Goal: Transaction & Acquisition: Purchase product/service

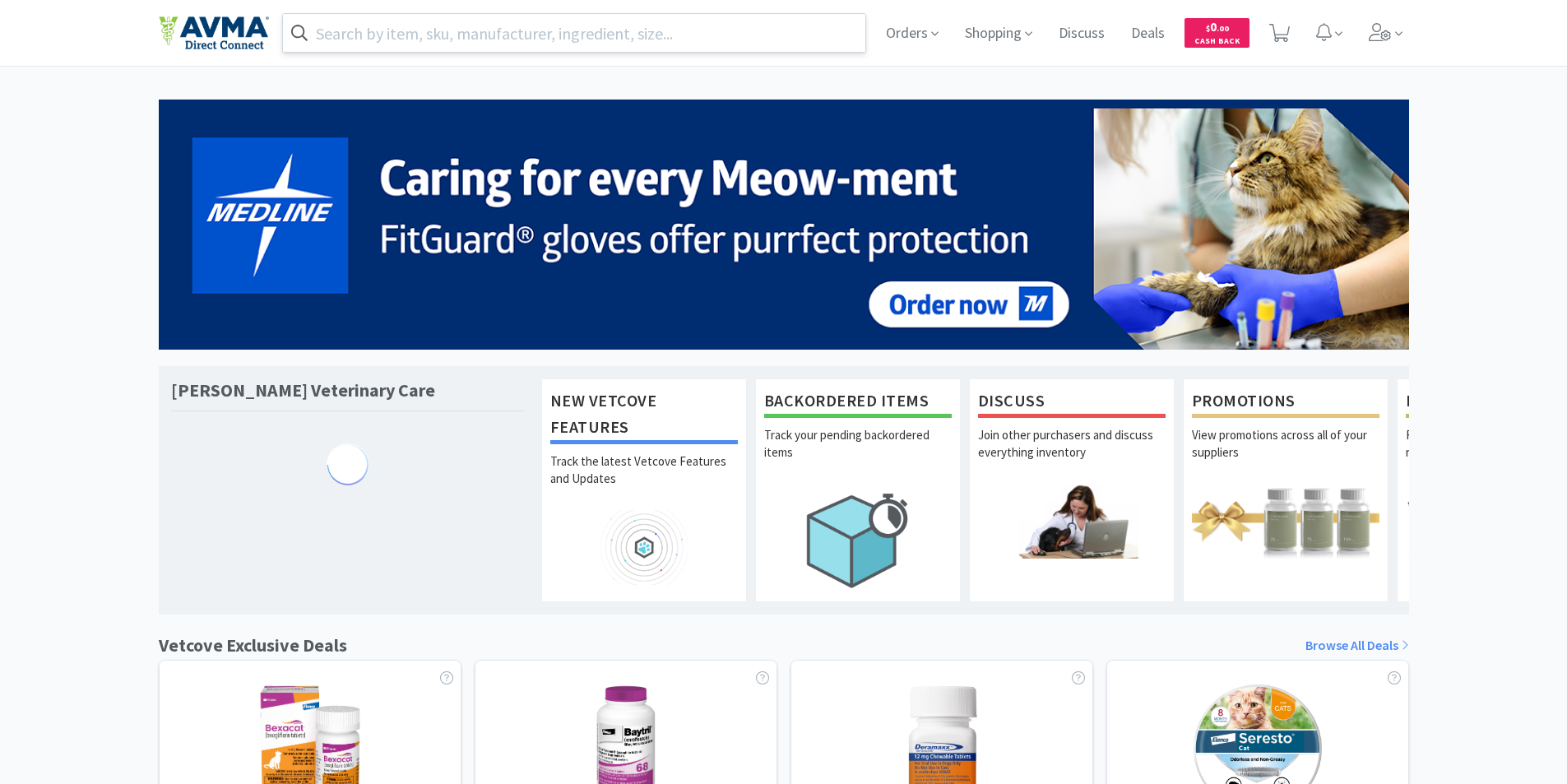
click at [379, 35] on input "text" at bounding box center [574, 33] width 584 height 38
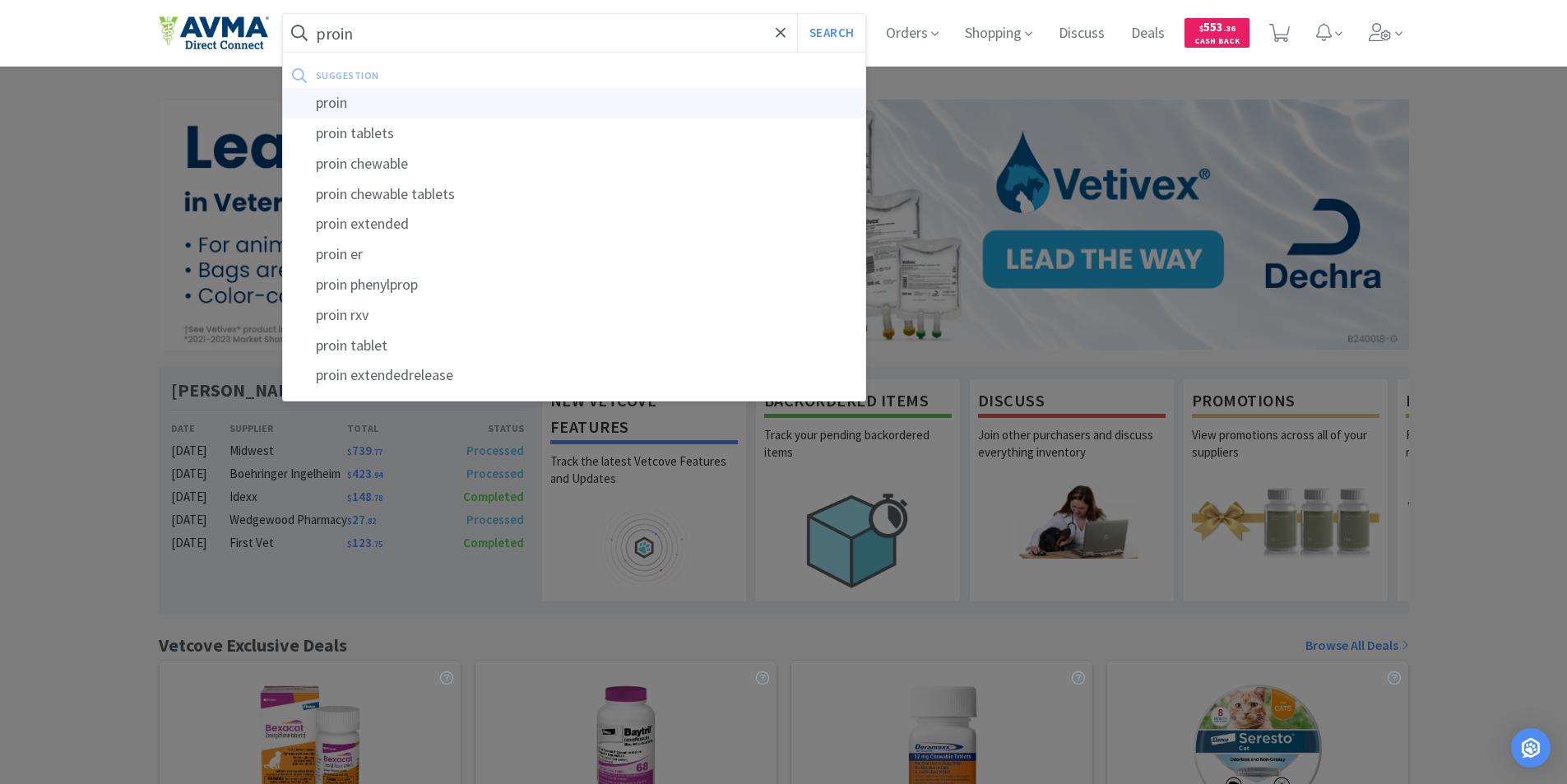
type input "proin"
click at [322, 103] on div "proin" at bounding box center [574, 103] width 584 height 30
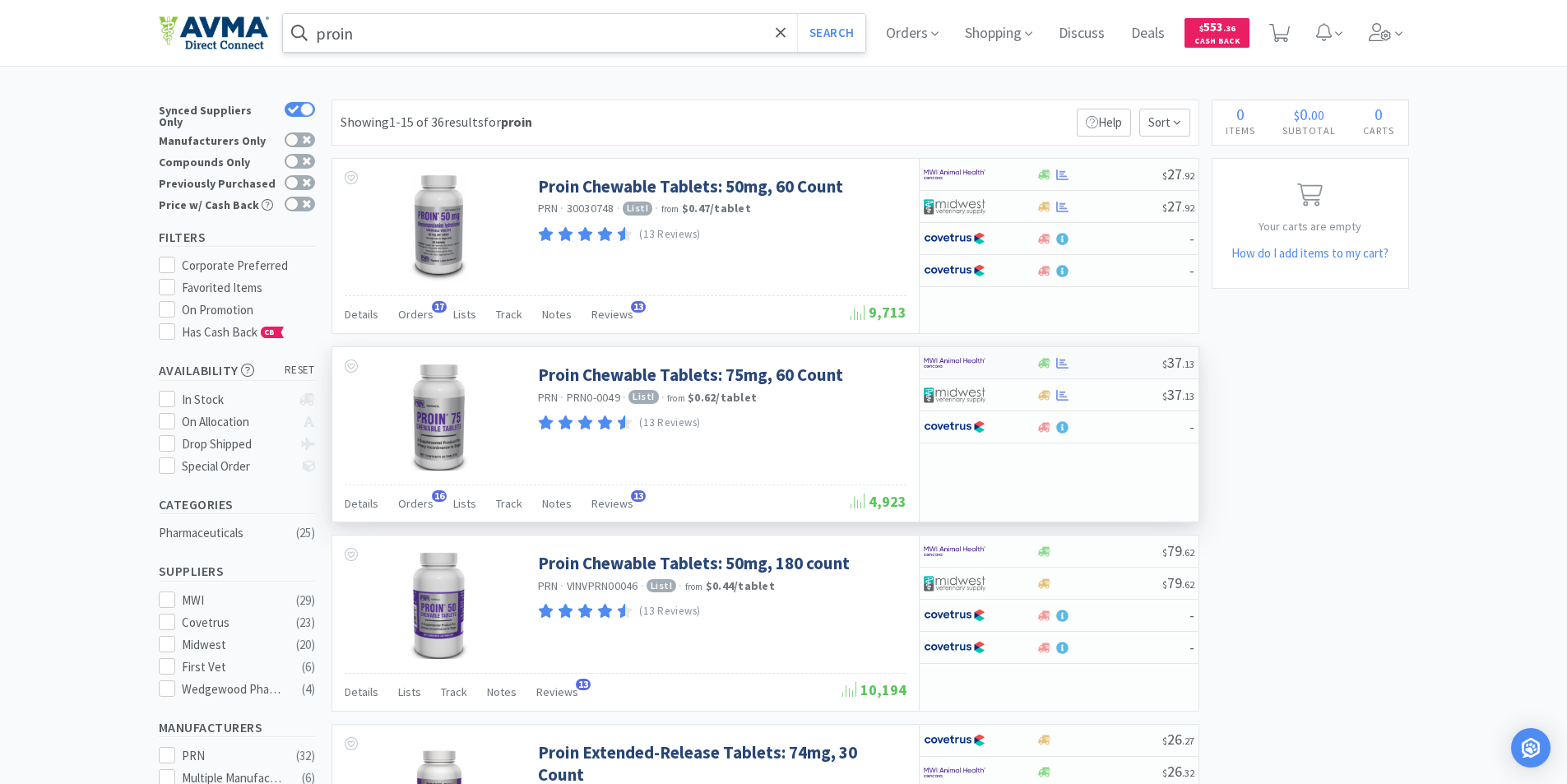
click at [947, 359] on img at bounding box center [954, 363] width 61 height 24
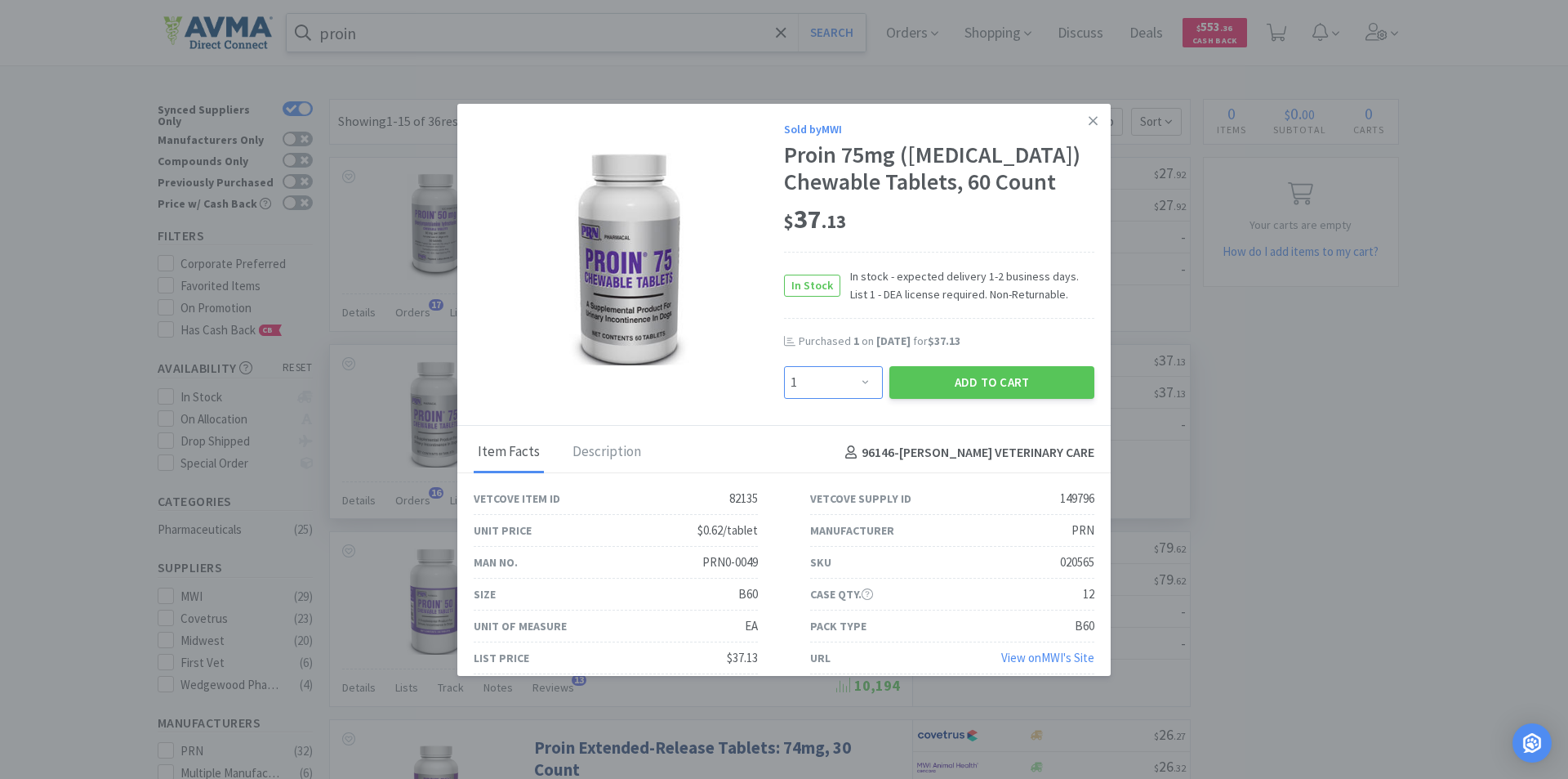
click at [860, 399] on select "Enter Quantity 1 2 3 4 5 6 7 8 9 10 11 12 13 14 15 16 17 18 19 20 Enter Quantity" at bounding box center [834, 382] width 99 height 33
select select "2"
click at [784, 399] on select "Enter Quantity 1 2 3 4 5 6 7 8 9 10 11 12 13 14 15 16 17 18 19 20 Enter Quantity" at bounding box center [834, 382] width 99 height 33
click at [957, 399] on button "Add to Cart" at bounding box center [991, 382] width 205 height 33
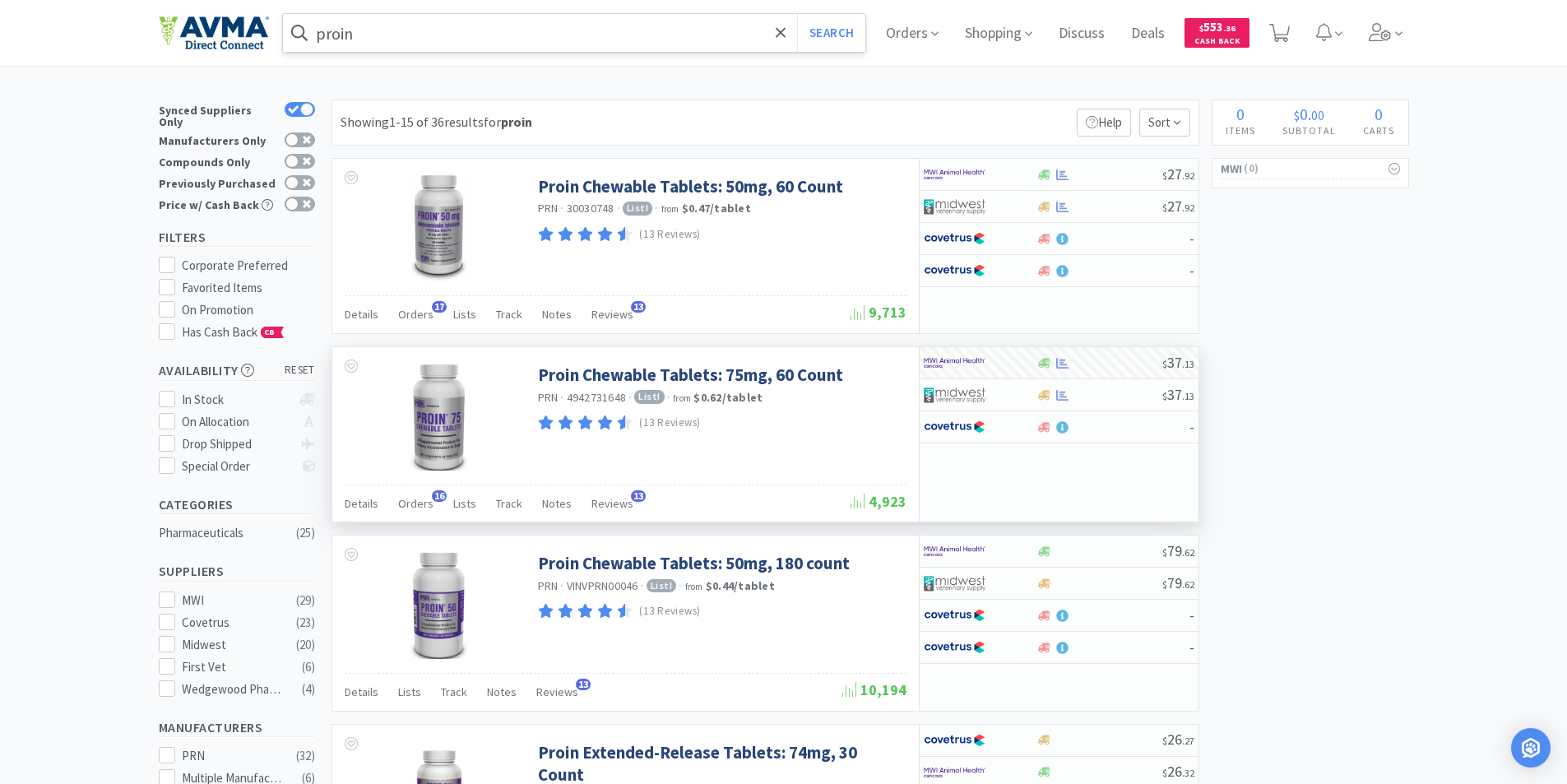
click at [411, 38] on input "proin" at bounding box center [574, 33] width 584 height 38
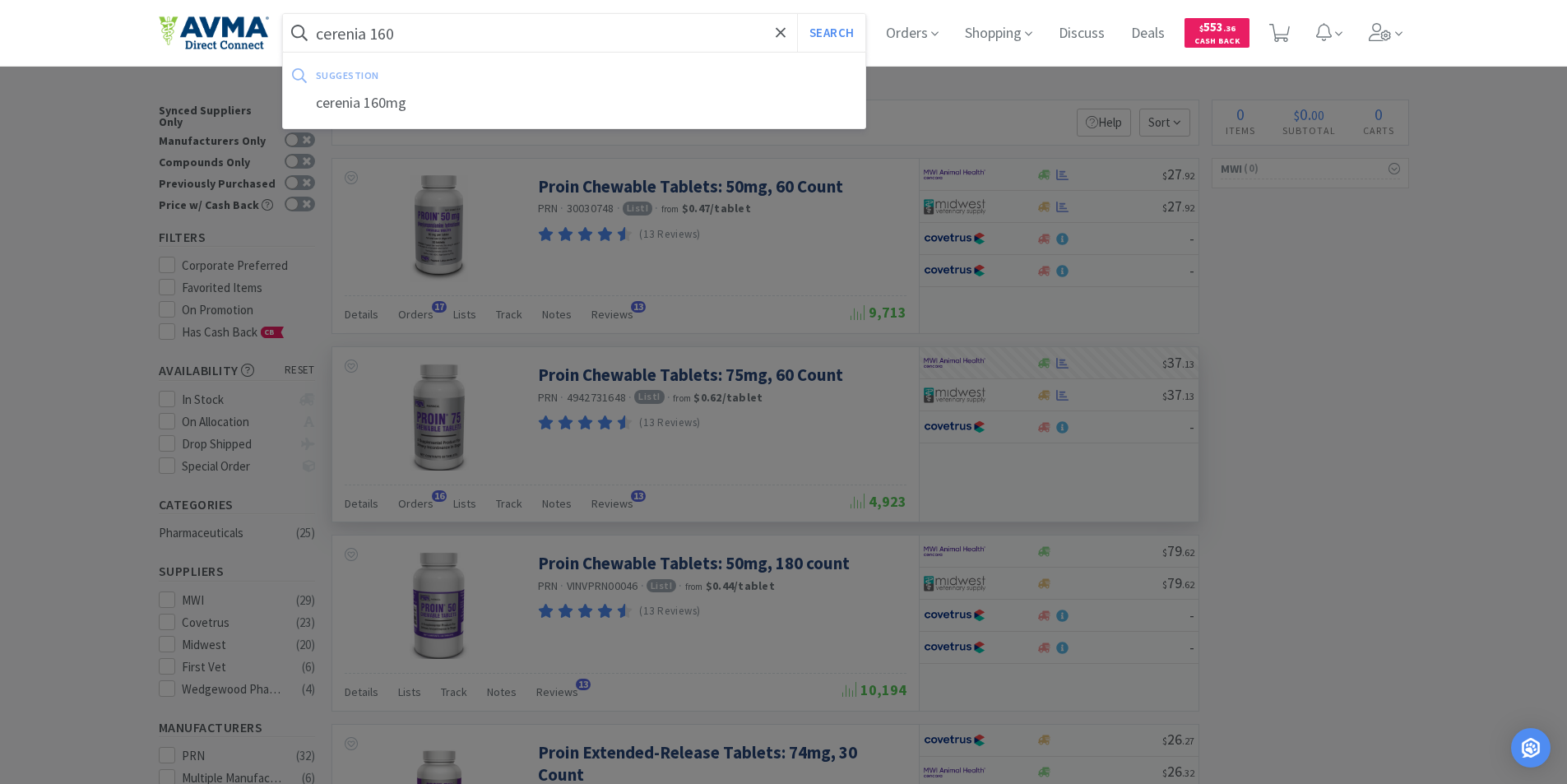
type input "cerenia 160"
click at [798, 14] on button "Search" at bounding box center [832, 33] width 68 height 38
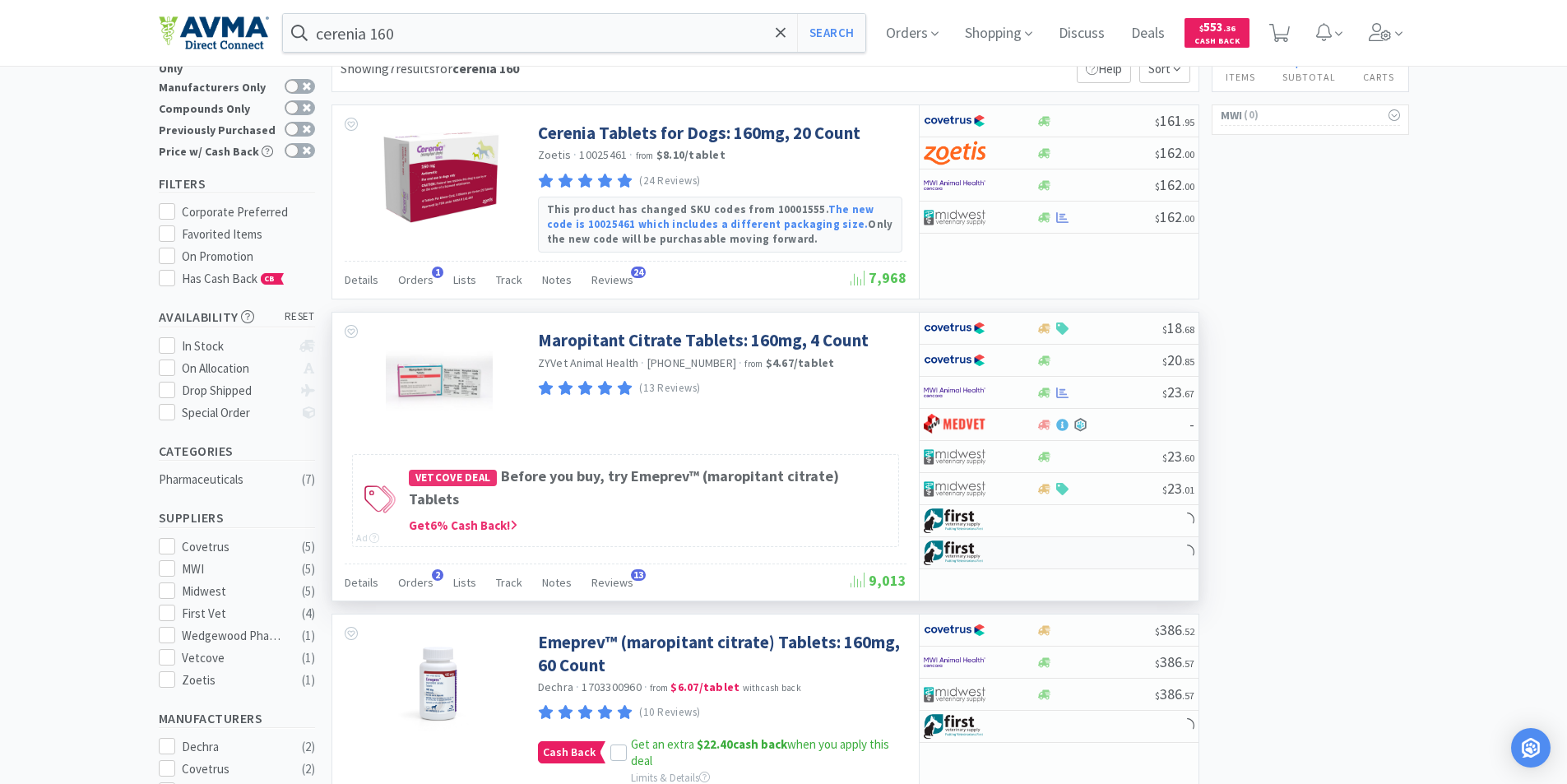
scroll to position [82, 0]
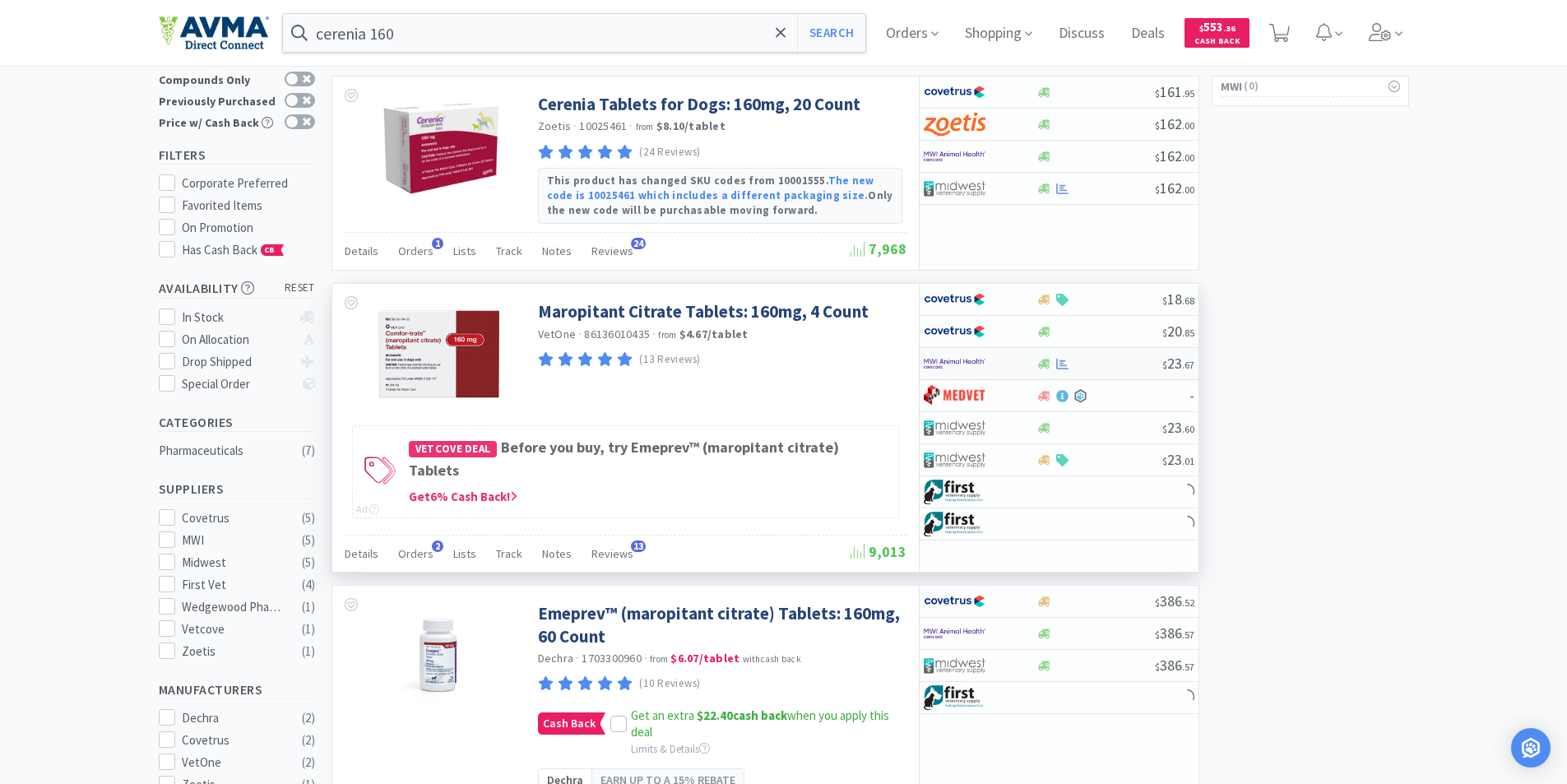
click at [950, 353] on img at bounding box center [954, 364] width 61 height 24
select select "1"
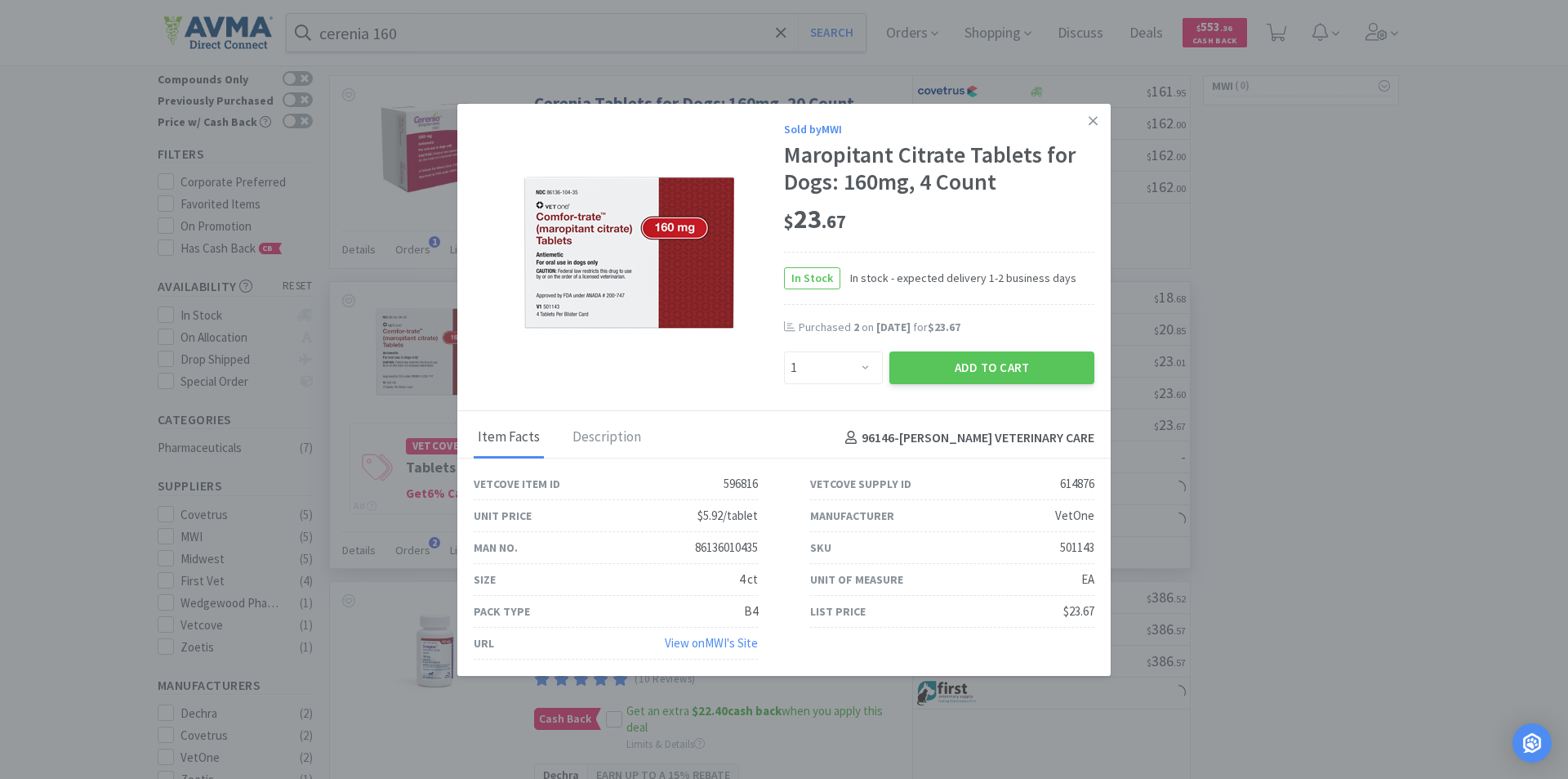
click at [762, 116] on div "Sold by MWI Maropitant Citrate Tablets for Dogs: 160mg, 4 Count $ 23 . 67 In St…" at bounding box center [784, 257] width 653 height 308
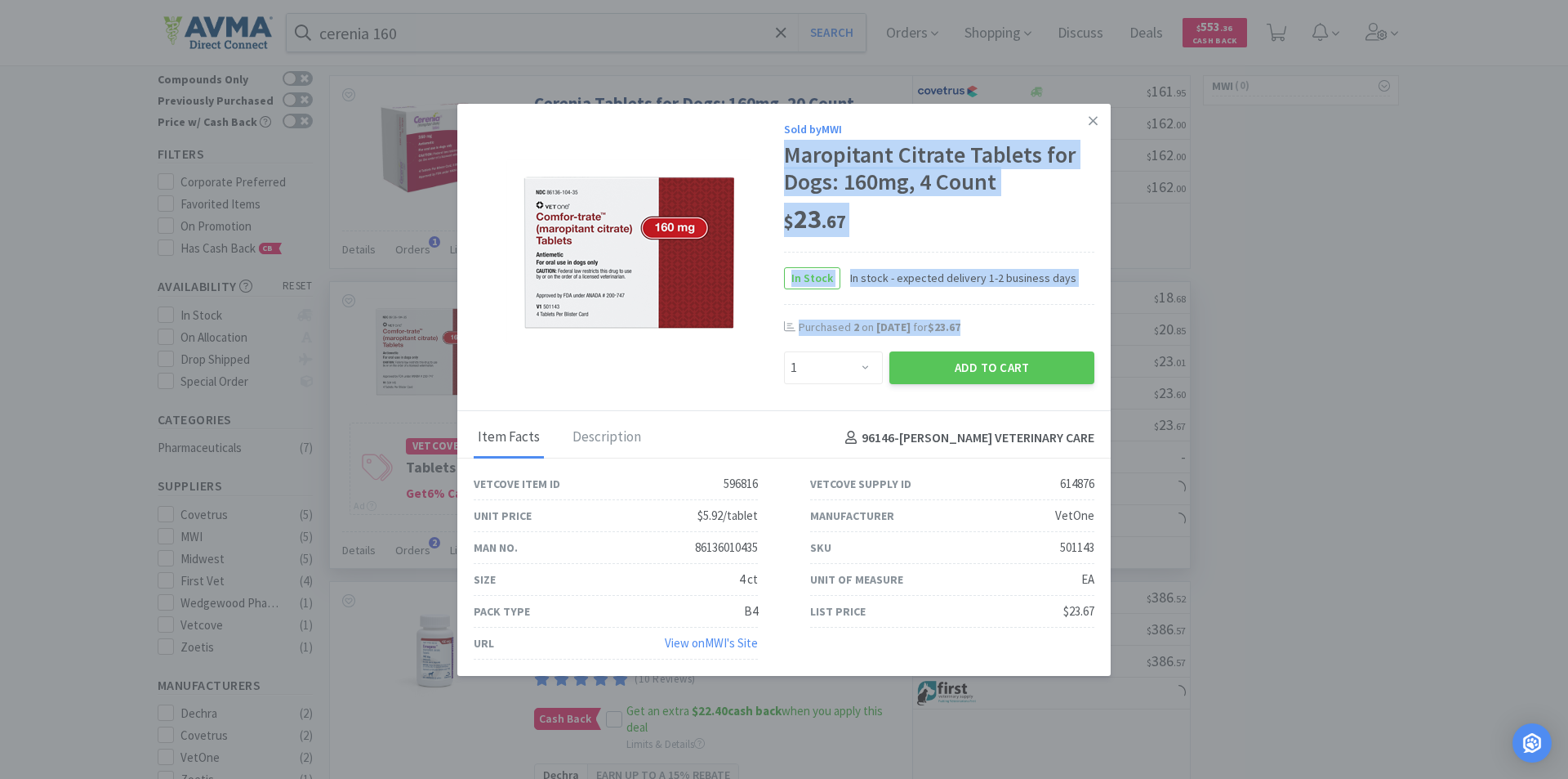
drag, startPoint x: 1028, startPoint y: 118, endPoint x: 975, endPoint y: 235, distance: 128.4
click at [1048, 326] on div "Sold by MWI Maropitant Citrate Tablets for Dogs: 160mg, 4 Count $ 23 . 67 In St…" at bounding box center [784, 257] width 653 height 308
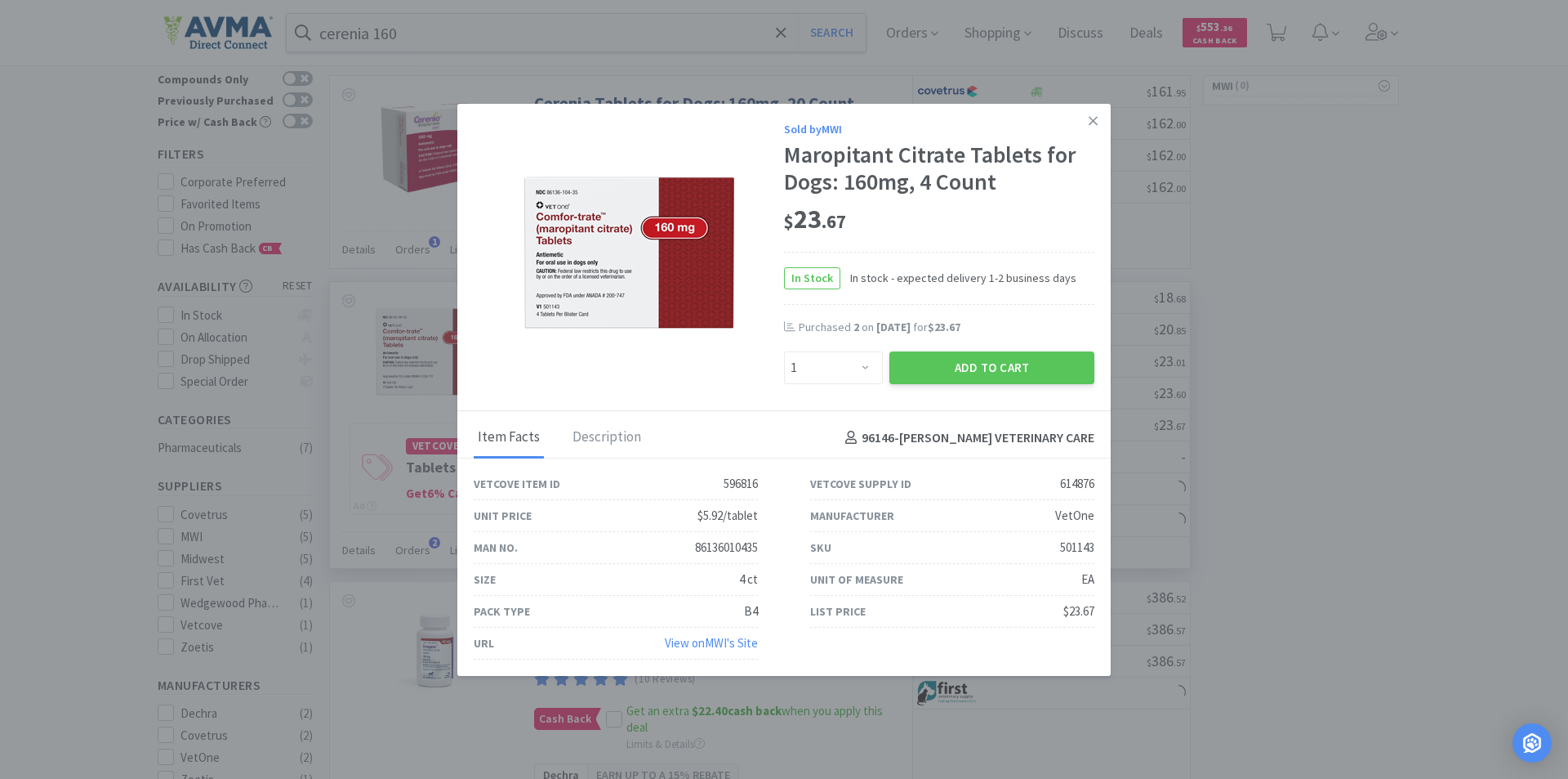
drag, startPoint x: 628, startPoint y: 169, endPoint x: 529, endPoint y: 260, distance: 134.5
click at [541, 269] on div "Sold by MWI Maropitant Citrate Tablets for Dogs: 160mg, 4 Count $ 23 . 67 In St…" at bounding box center [784, 257] width 653 height 308
click at [1089, 119] on icon at bounding box center [1093, 121] width 9 height 9
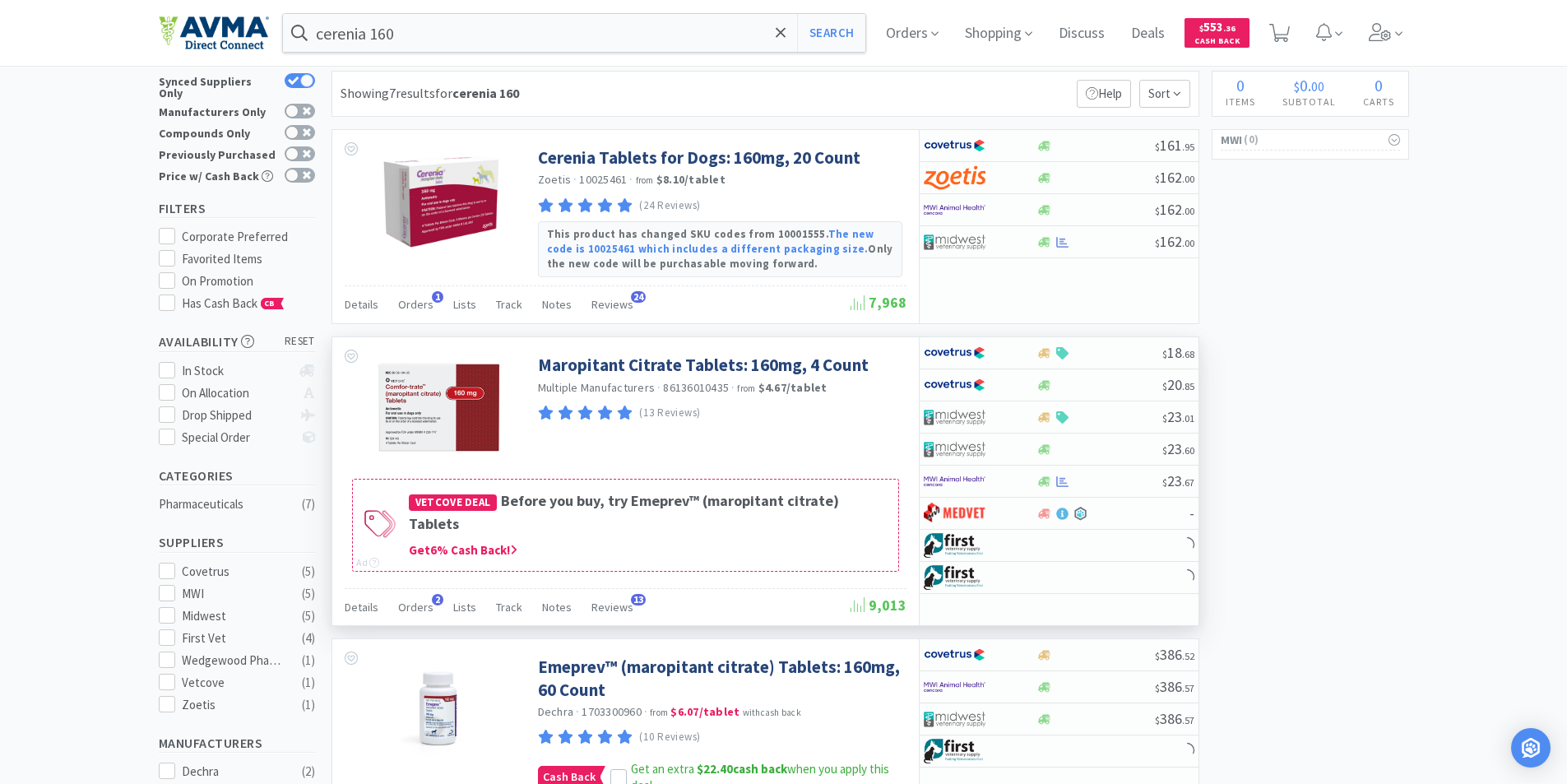
scroll to position [0, 0]
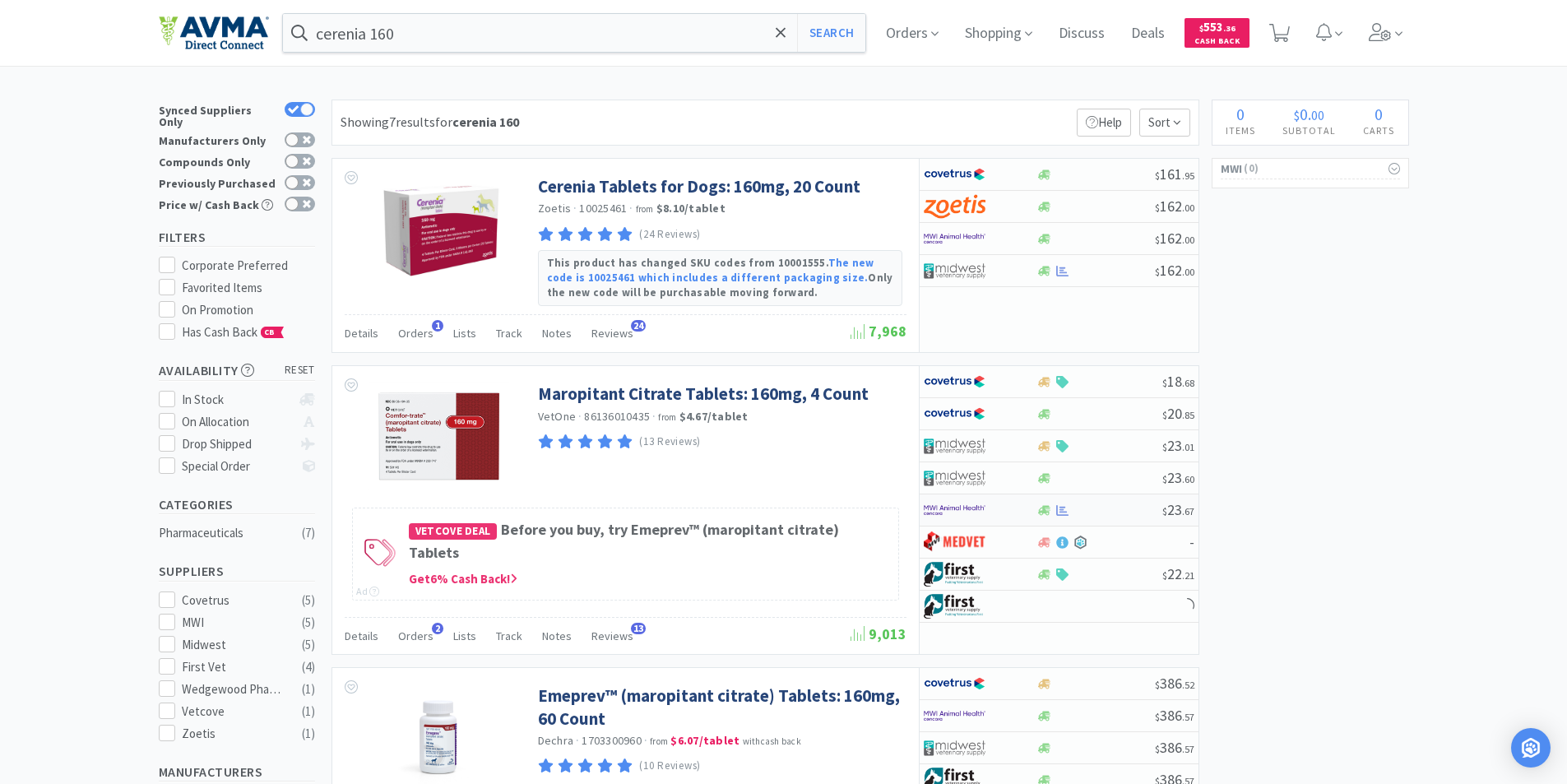
click at [949, 504] on img at bounding box center [954, 510] width 61 height 24
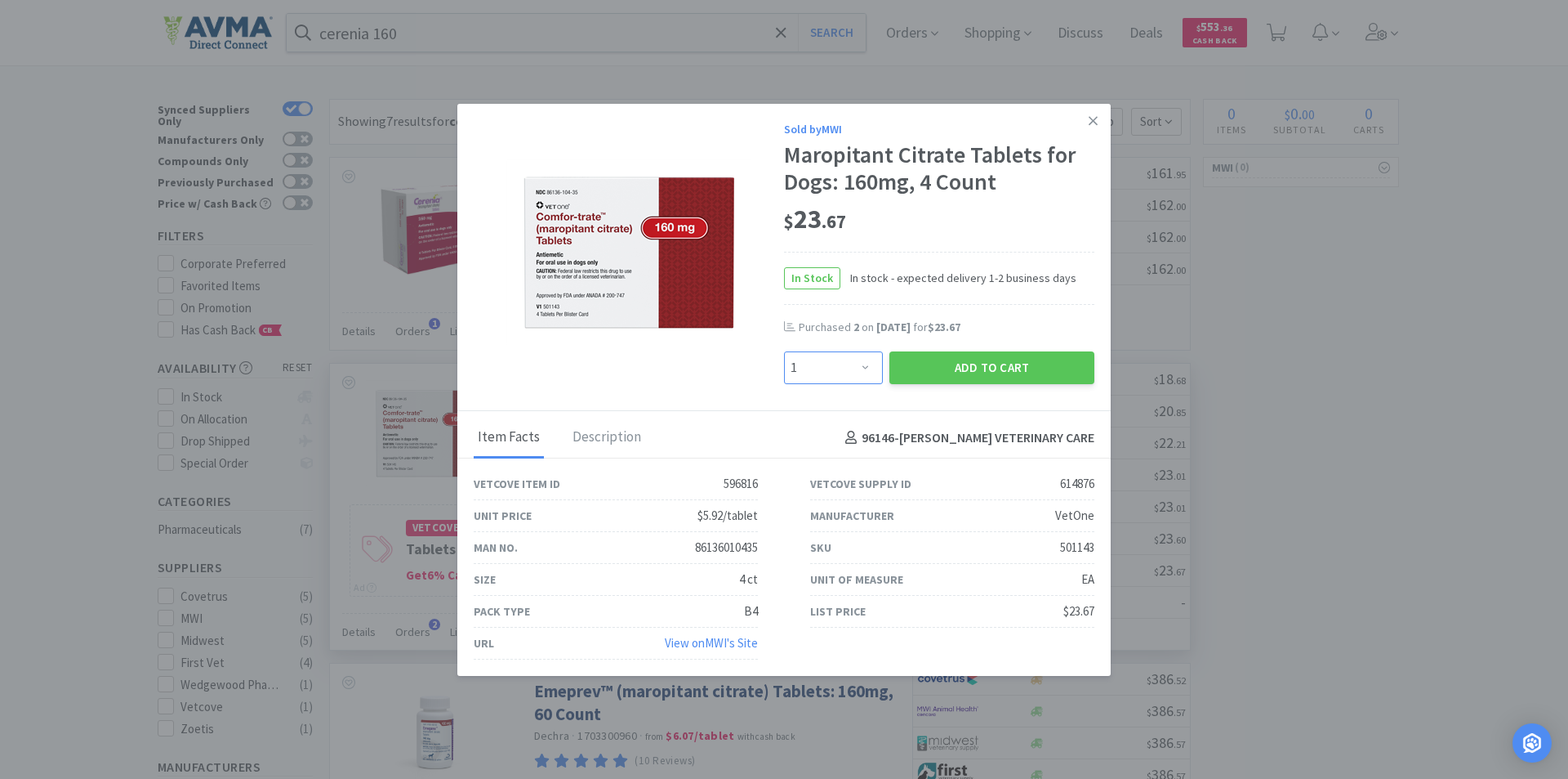
click at [857, 367] on select "Enter Quantity 1 2 3 4 5 6 7 8 9 10 11 12 13 14 15 16 17 18 19 20 Enter Quantity" at bounding box center [834, 367] width 99 height 33
select select "4"
click at [784, 351] on select "Enter Quantity 1 2 3 4 5 6 7 8 9 10 11 12 13 14 15 16 17 18 19 20 Enter Quantity" at bounding box center [834, 367] width 99 height 33
click at [957, 368] on button "Add to Cart" at bounding box center [991, 367] width 205 height 33
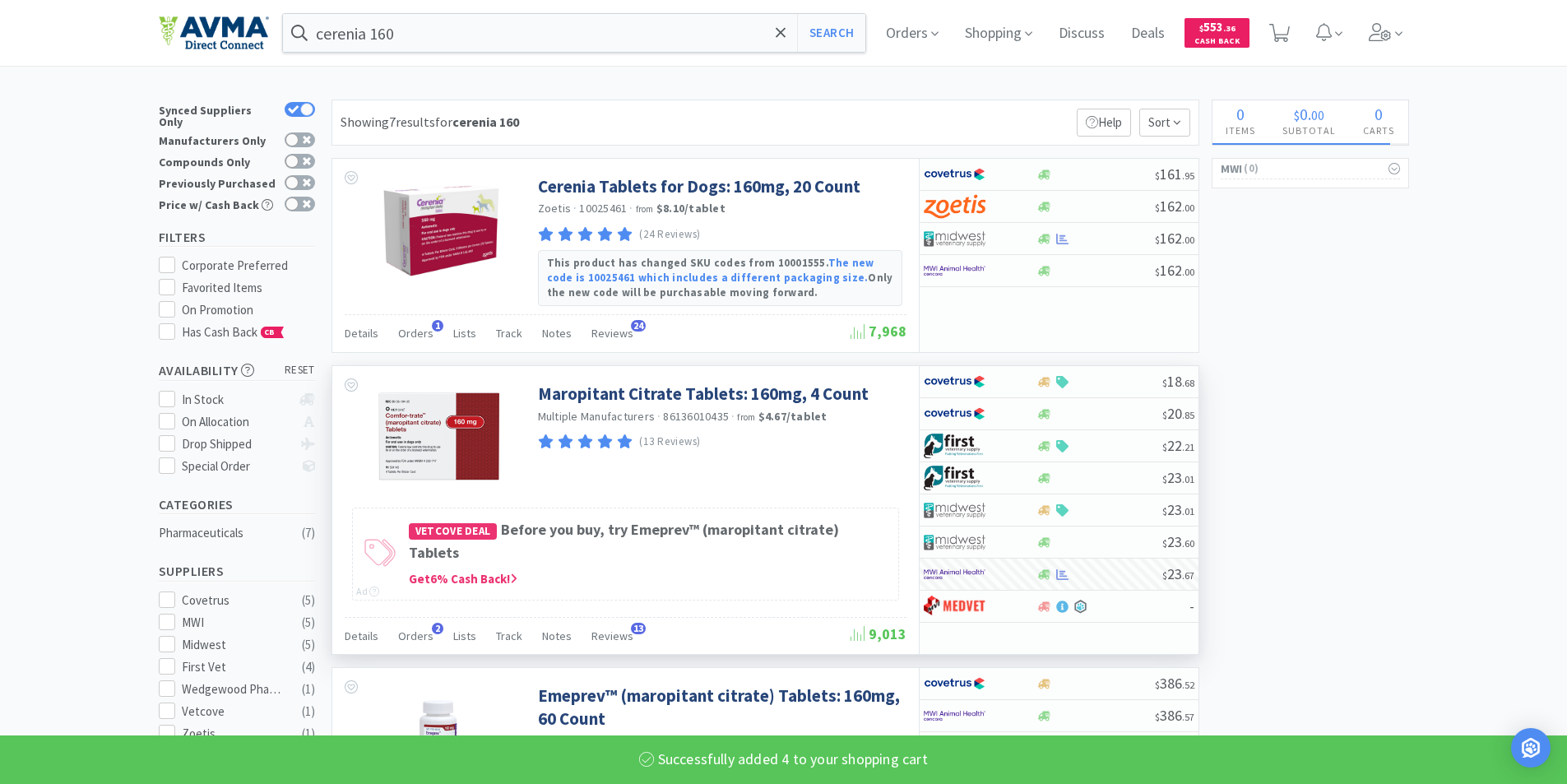
select select "4"
select select "2"
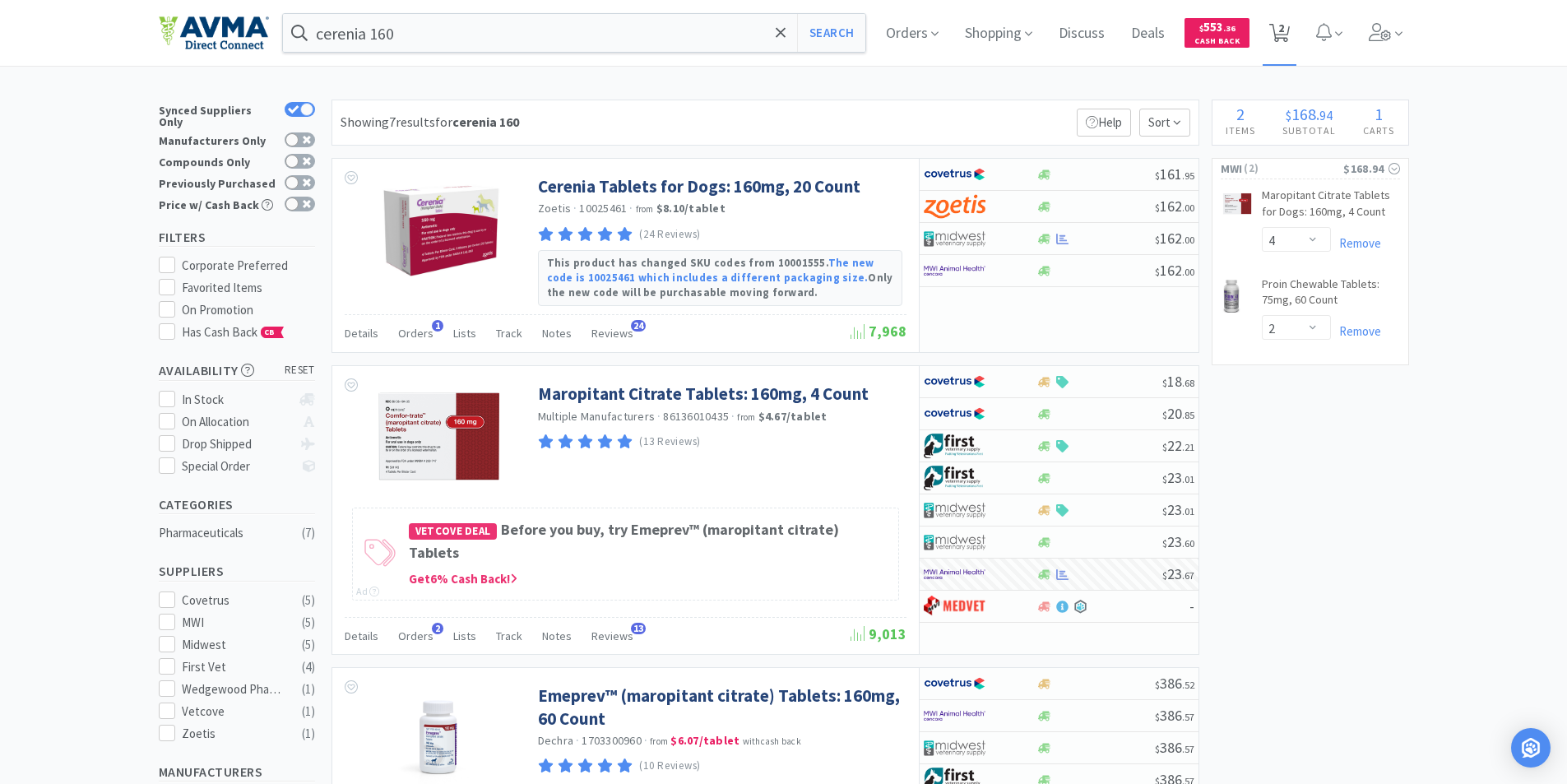
click at [1284, 29] on span "2" at bounding box center [1281, 28] width 6 height 66
select select "4"
select select "2"
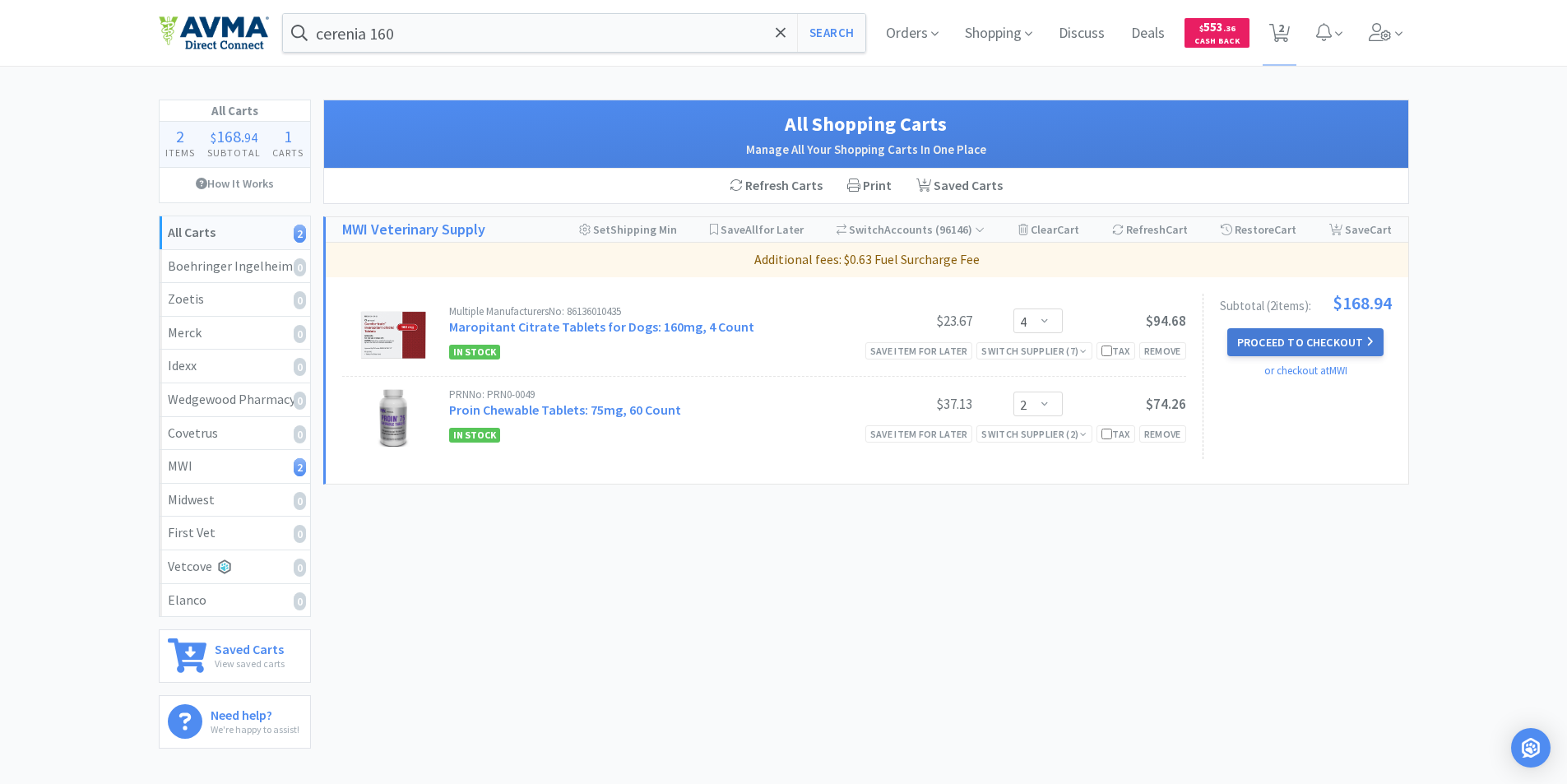
click at [1267, 337] on button "Proceed to Checkout" at bounding box center [1306, 342] width 157 height 28
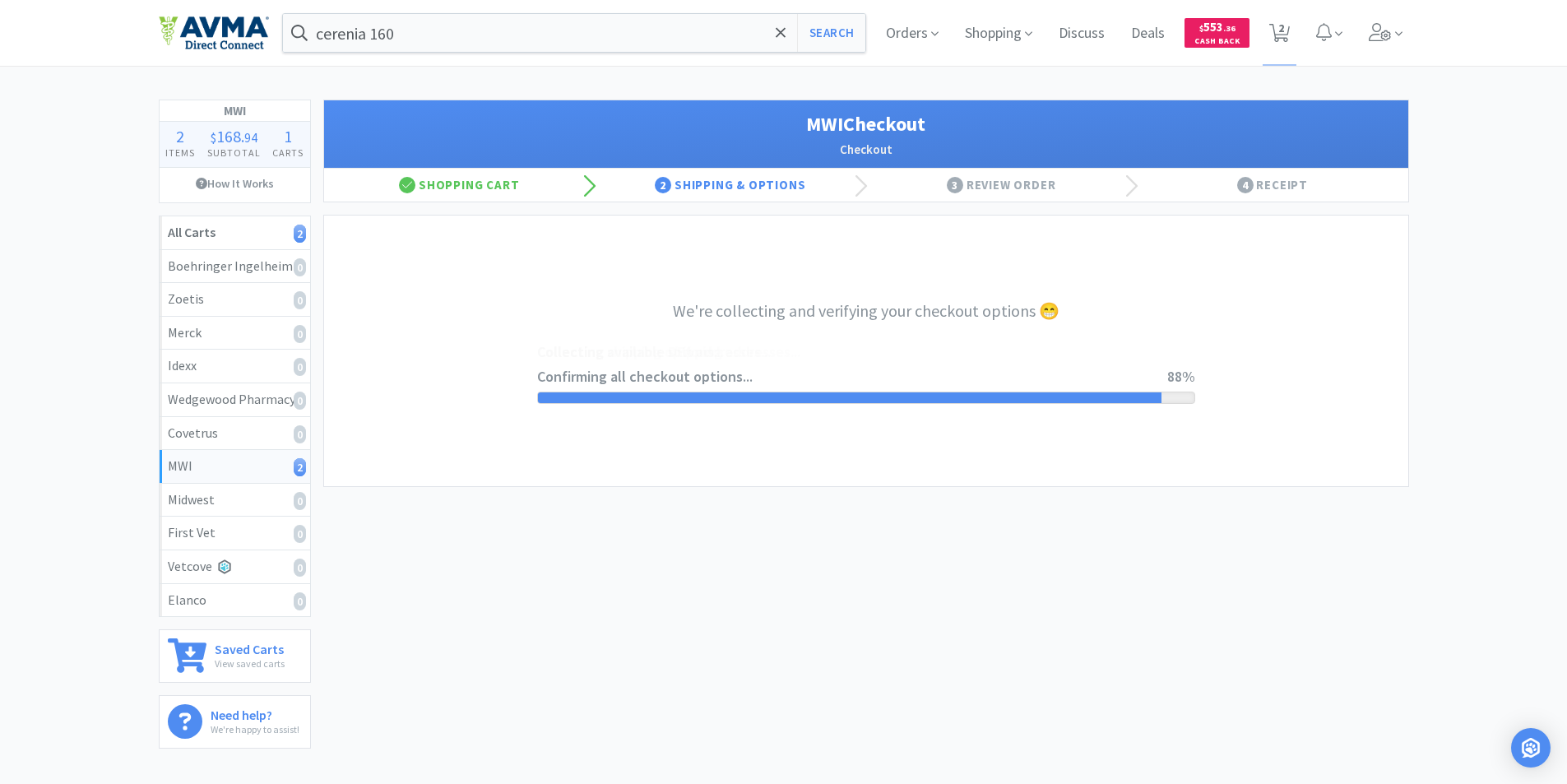
select select "STD_"
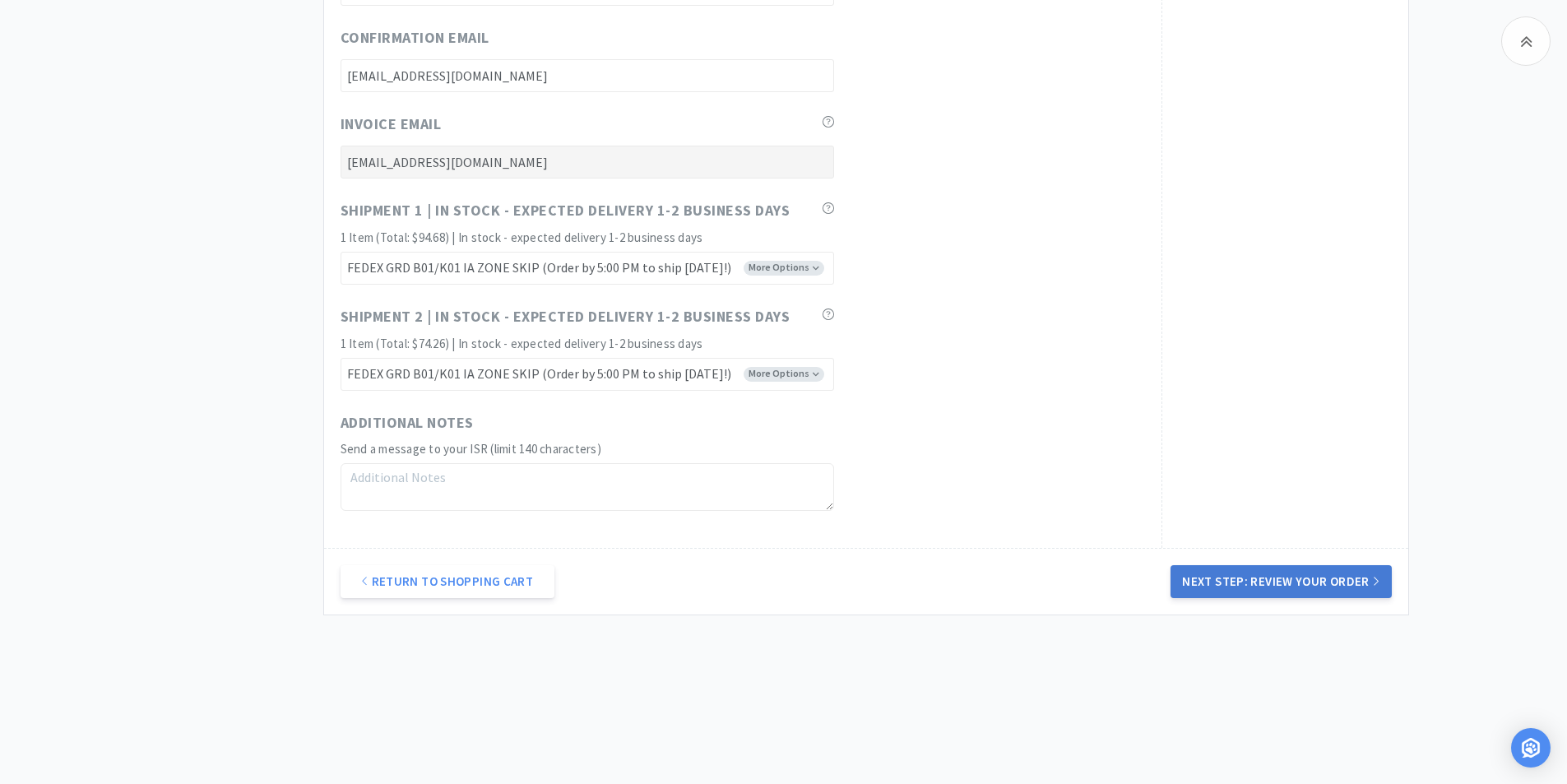
click at [1268, 583] on button "Next Step: Review Your Order" at bounding box center [1281, 581] width 221 height 33
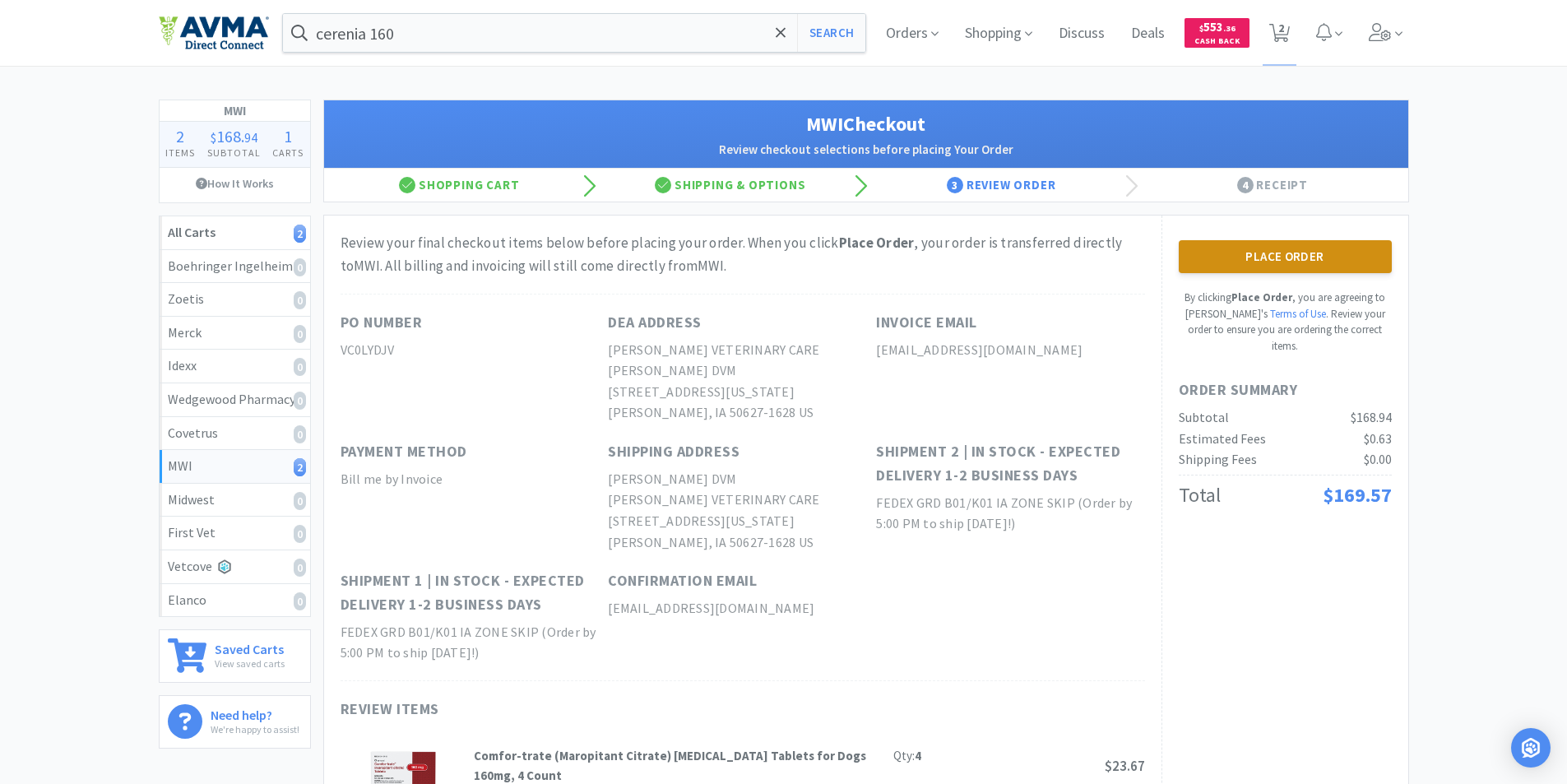
click at [1265, 253] on button "Place Order" at bounding box center [1285, 256] width 213 height 33
